Goal: Transaction & Acquisition: Book appointment/travel/reservation

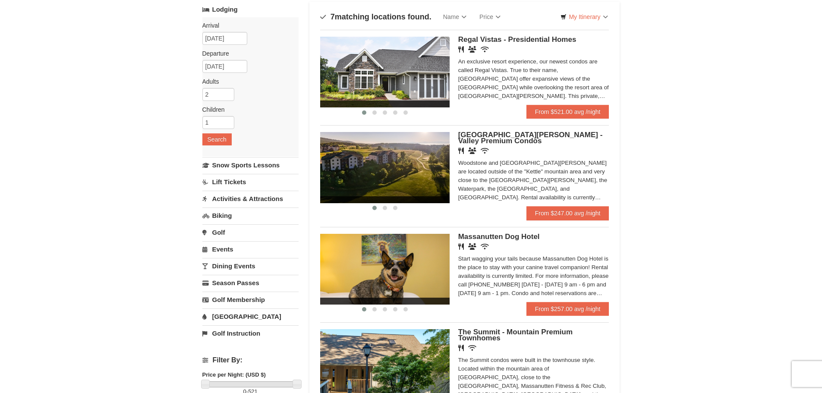
scroll to position [55, 0]
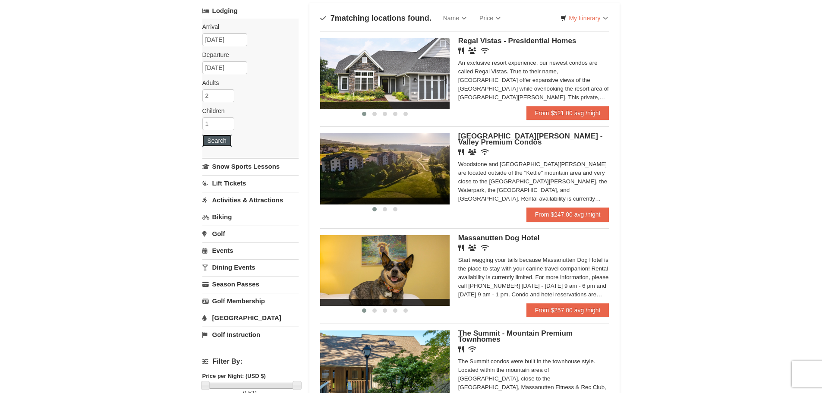
click at [229, 141] on button "Search" at bounding box center [216, 141] width 29 height 12
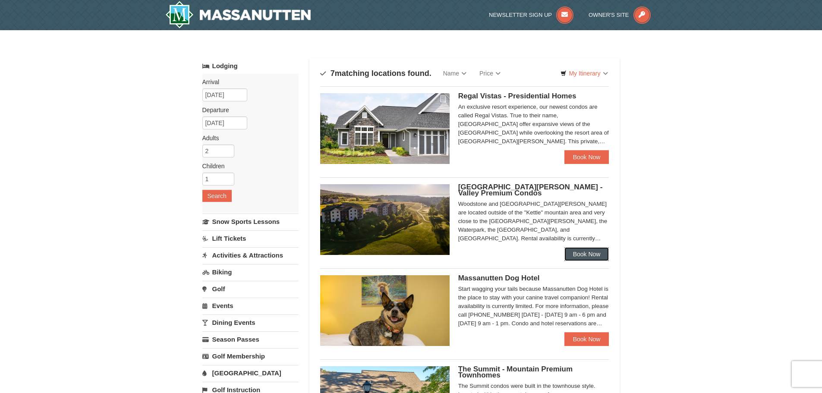
click at [599, 256] on link "Book Now" at bounding box center [586, 254] width 45 height 14
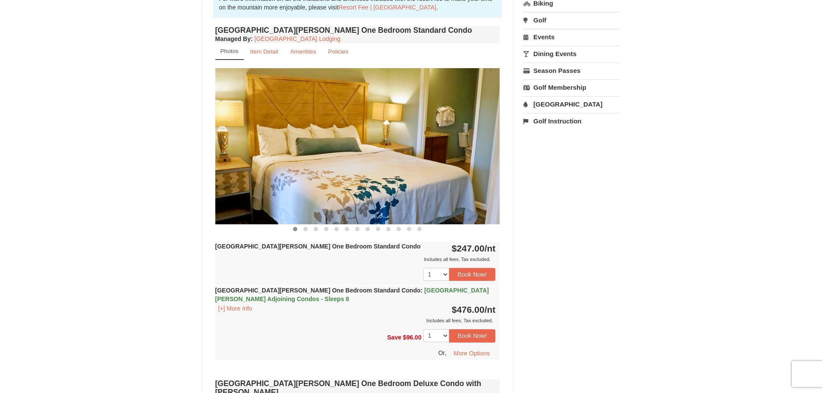
scroll to position [298, 0]
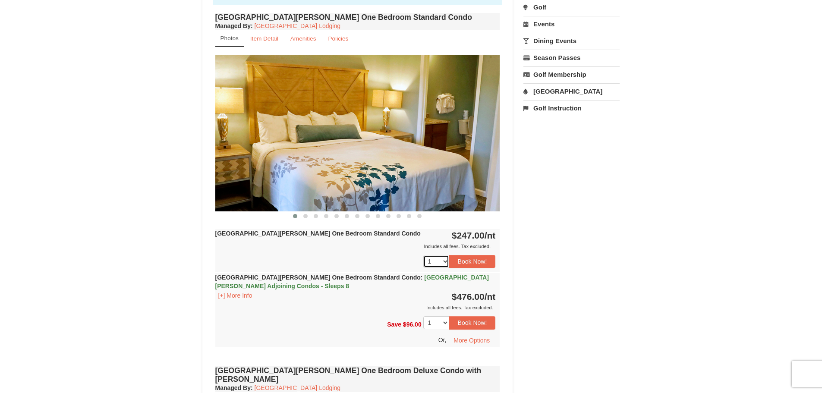
click at [443, 261] on select "1 2 3 4 5 6 7 8 9 10 11 12 13 14 15 16 17 18" at bounding box center [436, 261] width 26 height 13
click at [423, 255] on select "1 2 3 4 5 6 7 8 9 10 11 12 13 14 15 16 17 18" at bounding box center [436, 261] width 26 height 13
click at [444, 264] on select "1 2 3 4 5 6 7 8 9 10 11 12 13 14 15 16 17 18" at bounding box center [436, 261] width 26 height 13
click at [423, 255] on select "1 2 3 4 5 6 7 8 9 10 11 12 13 14 15 16 17 18" at bounding box center [436, 261] width 26 height 13
click at [445, 262] on select "1 2 3 4 5 6 7 8 9 10 11 12 13 14 15 16 17 18" at bounding box center [436, 261] width 26 height 13
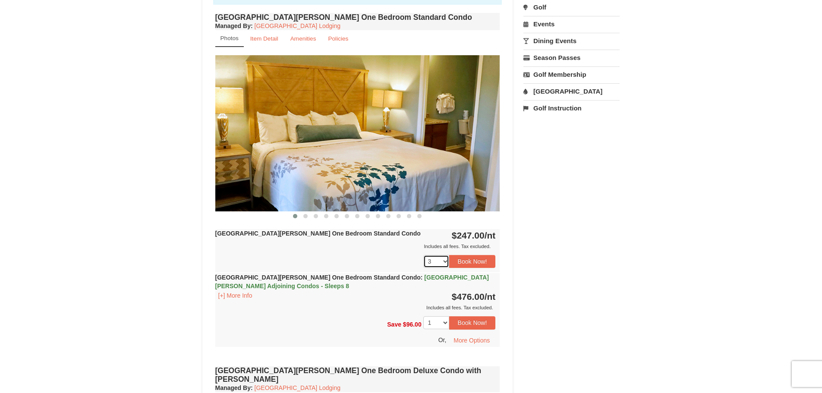
select select "2"
click at [423, 255] on select "1 2 3 4 5 6 7 8 9 10 11 12 13 14 15 16 17 18" at bounding box center [436, 261] width 26 height 13
click at [437, 65] on img at bounding box center [357, 133] width 285 height 156
click at [480, 265] on button "Book Now!" at bounding box center [472, 261] width 47 height 13
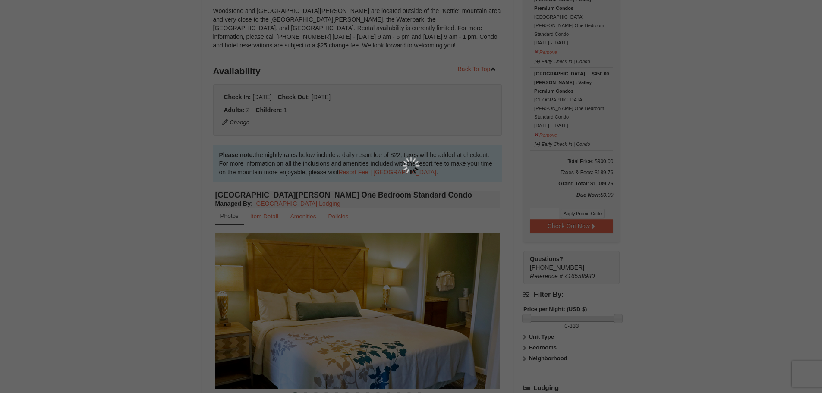
scroll to position [84, 0]
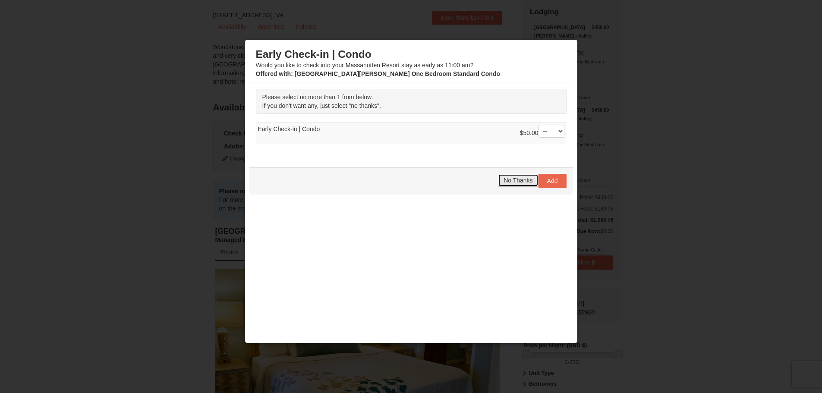
click at [515, 177] on span "No Thanks" at bounding box center [517, 180] width 29 height 7
click at [660, 89] on div at bounding box center [411, 196] width 822 height 393
